Goal: Task Accomplishment & Management: Manage account settings

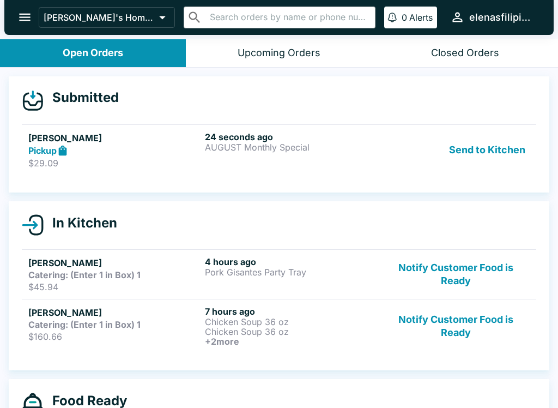
click at [264, 159] on div "24 seconds ago AUGUST Monthly Special" at bounding box center [291, 150] width 172 height 38
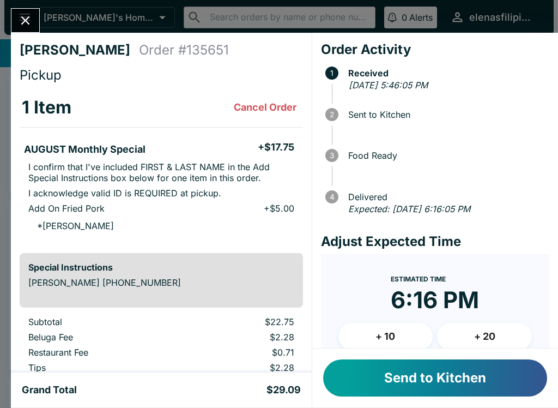
click at [417, 371] on button "Send to Kitchen" at bounding box center [435, 377] width 224 height 37
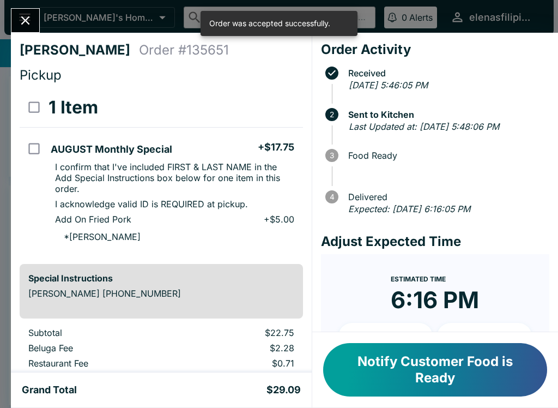
click at [20, 22] on icon "Close" at bounding box center [25, 20] width 15 height 15
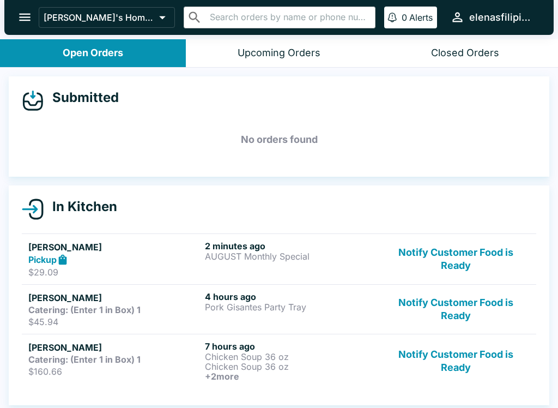
click at [54, 261] on strong "Pickup" at bounding box center [42, 259] width 28 height 11
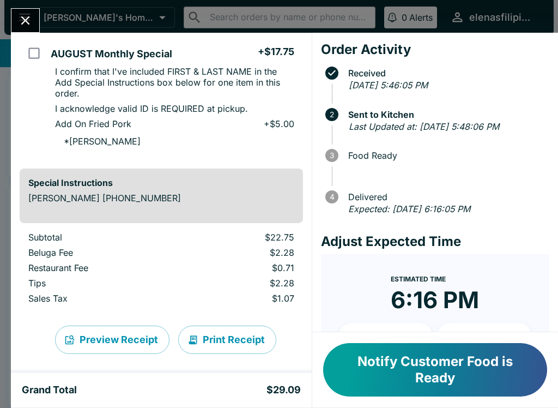
scroll to position [98, 0]
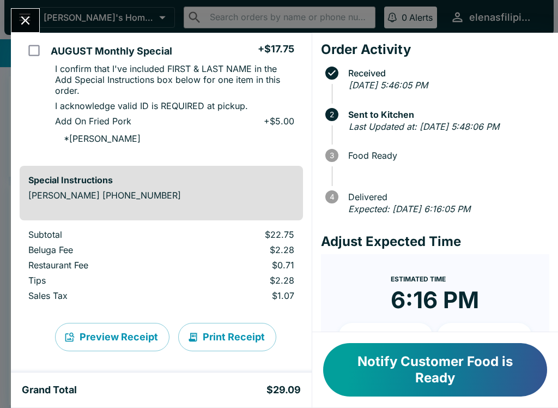
click at [26, 29] on button "Close" at bounding box center [25, 20] width 28 height 23
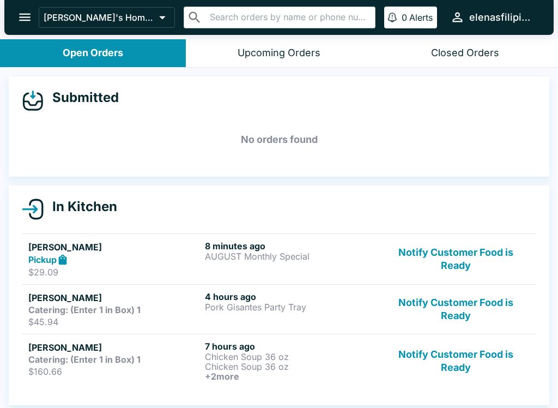
click at [58, 313] on strong "Catering: (Enter 1 in Box) 1" at bounding box center [84, 309] width 112 height 11
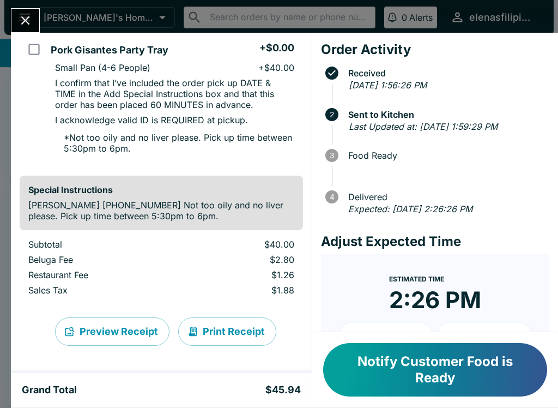
click at [412, 377] on button "Notify Customer Food is Ready" at bounding box center [435, 369] width 224 height 53
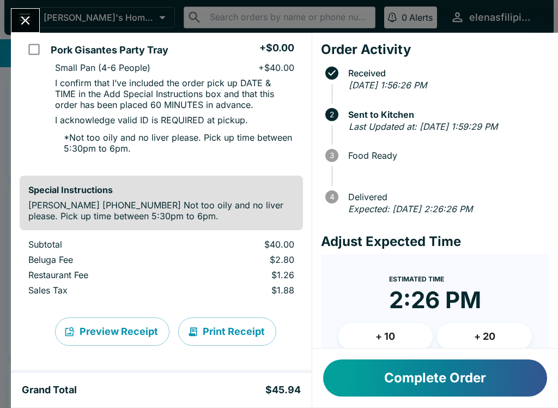
scroll to position [99, 0]
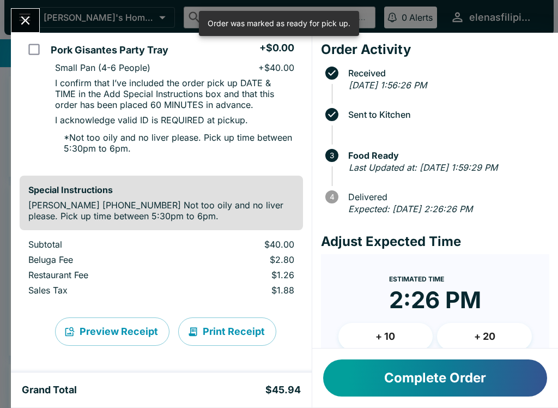
click at [410, 386] on button "Complete Order" at bounding box center [435, 377] width 224 height 37
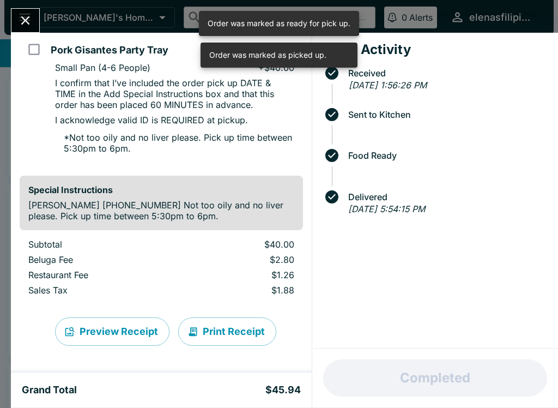
click at [33, 28] on button "Close" at bounding box center [25, 20] width 28 height 23
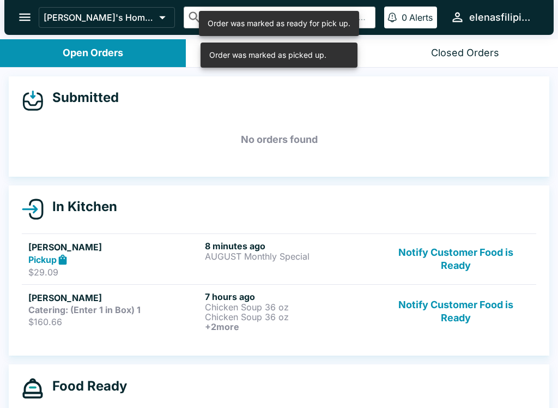
click at [45, 315] on div "[PERSON_NAME] Catering: (Enter 1 in Box) 1 $160.66" at bounding box center [114, 311] width 172 height 40
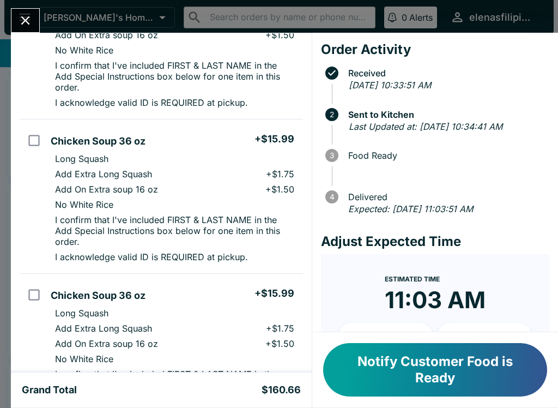
scroll to position [162, 0]
click at [27, 2] on div "[PERSON_NAME] Order # 740313 Catering: (Enter 1 in Box) 1 4 Items Chicken Soup …" at bounding box center [279, 204] width 558 height 408
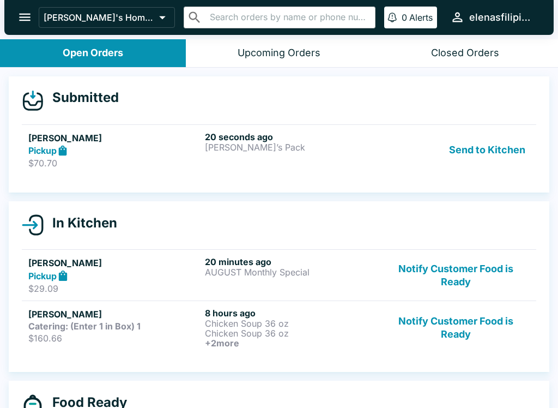
click at [54, 150] on strong "Pickup" at bounding box center [42, 150] width 28 height 11
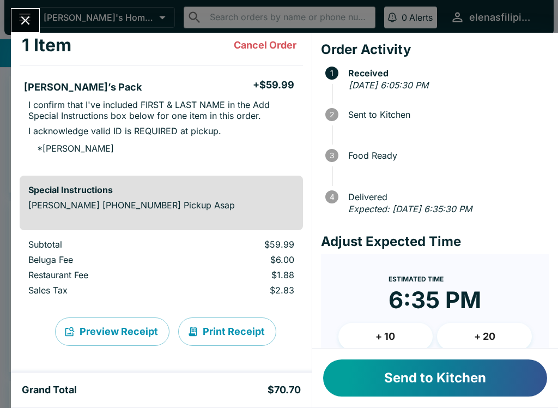
scroll to position [62, 0]
click at [371, 393] on button "Send to Kitchen" at bounding box center [435, 377] width 224 height 37
